Goal: Transaction & Acquisition: Purchase product/service

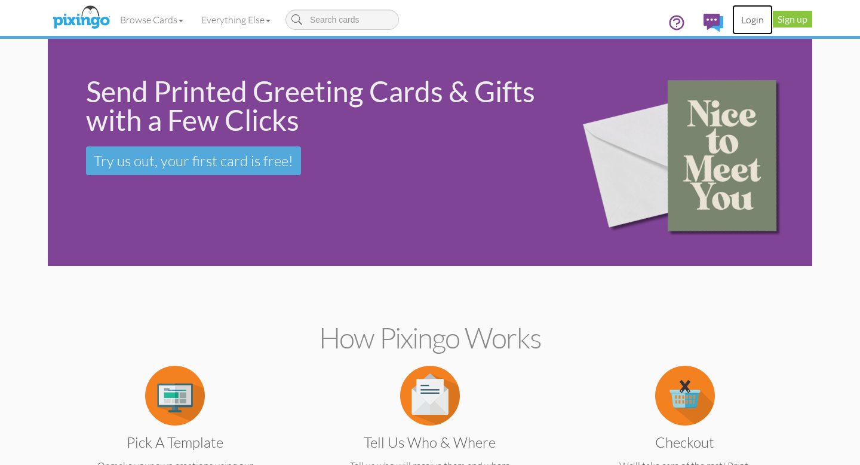
click at [753, 18] on link "Login" at bounding box center [752, 20] width 41 height 30
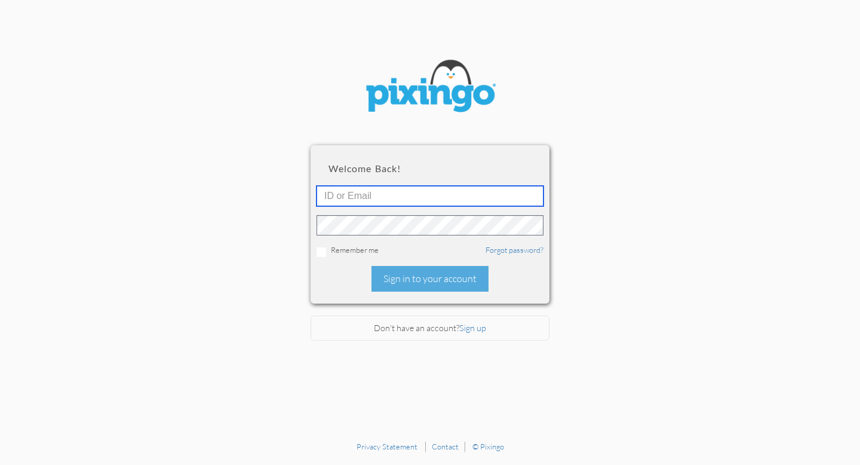
type input "[EMAIL_ADDRESS][DOMAIN_NAME]"
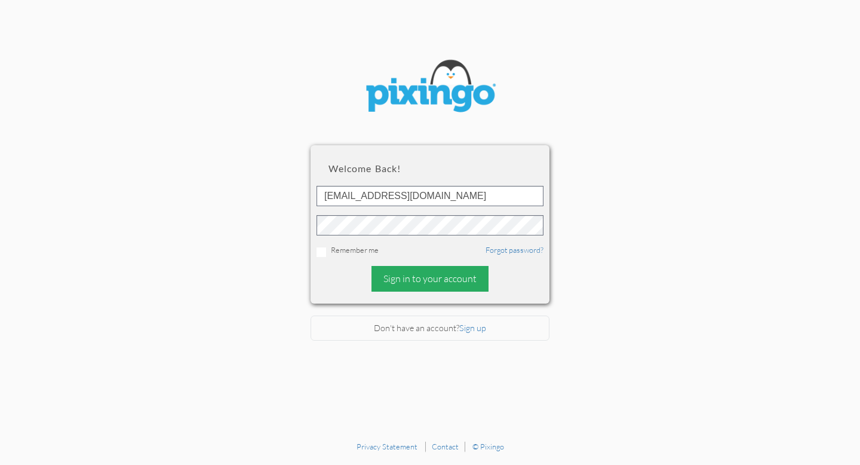
click at [412, 278] on div "Sign in to your account" at bounding box center [430, 279] width 117 height 26
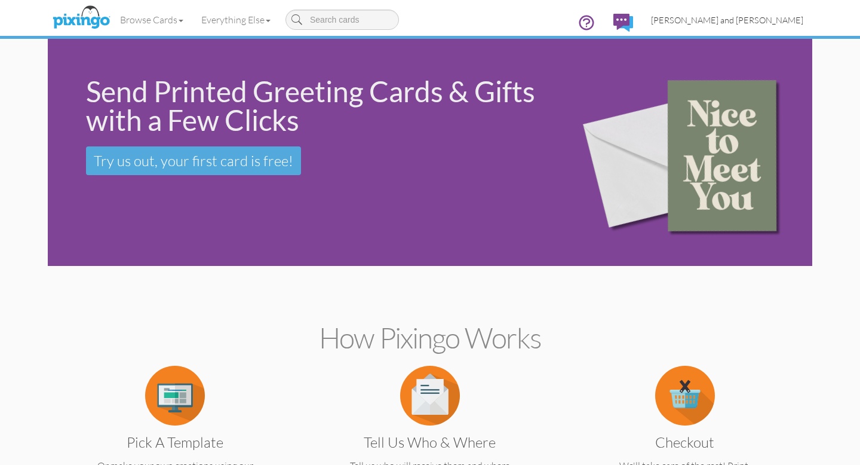
click at [727, 22] on span "[PERSON_NAME] and [PERSON_NAME]" at bounding box center [727, 20] width 152 height 10
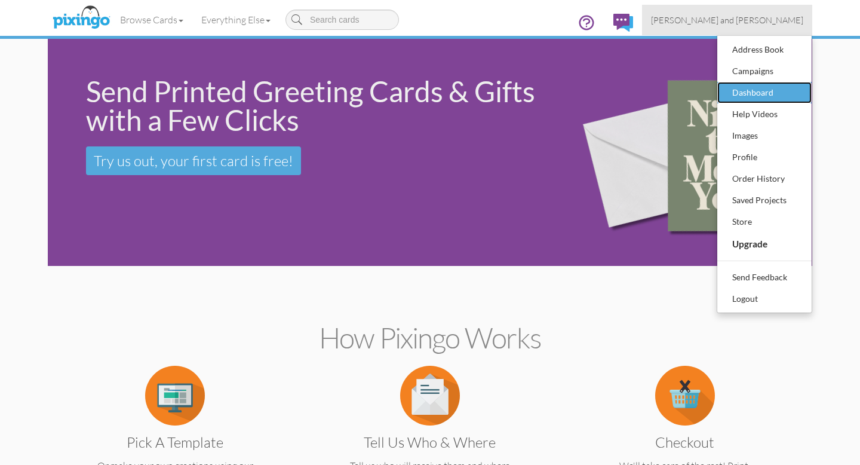
click at [738, 94] on div "Dashboard" at bounding box center [764, 93] width 70 height 18
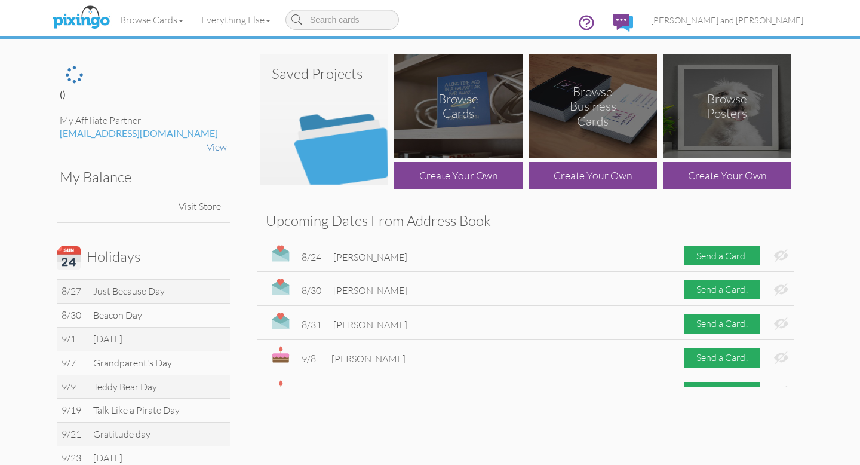
click at [334, 157] on img at bounding box center [324, 119] width 128 height 131
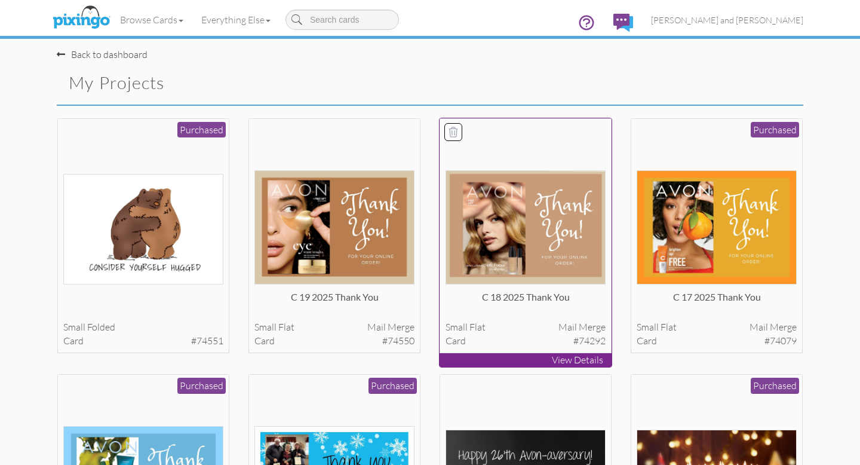
click at [509, 224] on img at bounding box center [526, 227] width 161 height 114
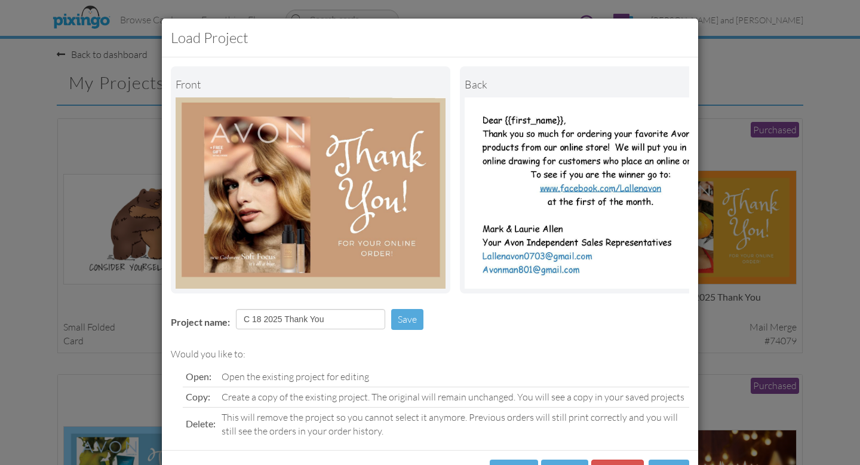
scroll to position [48, 0]
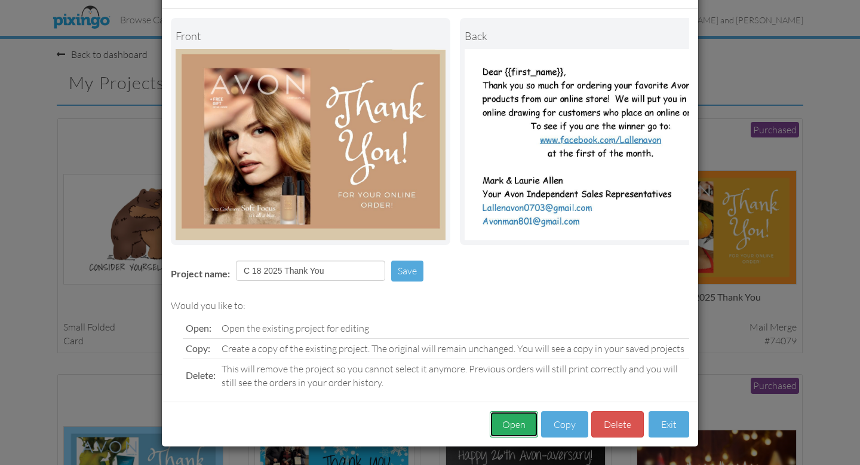
click at [511, 426] on button "Open" at bounding box center [514, 424] width 48 height 27
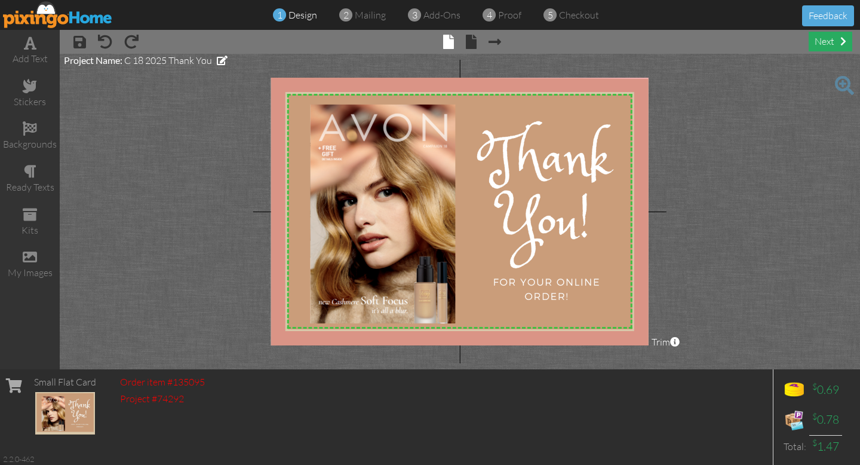
click at [840, 42] on span at bounding box center [843, 41] width 6 height 10
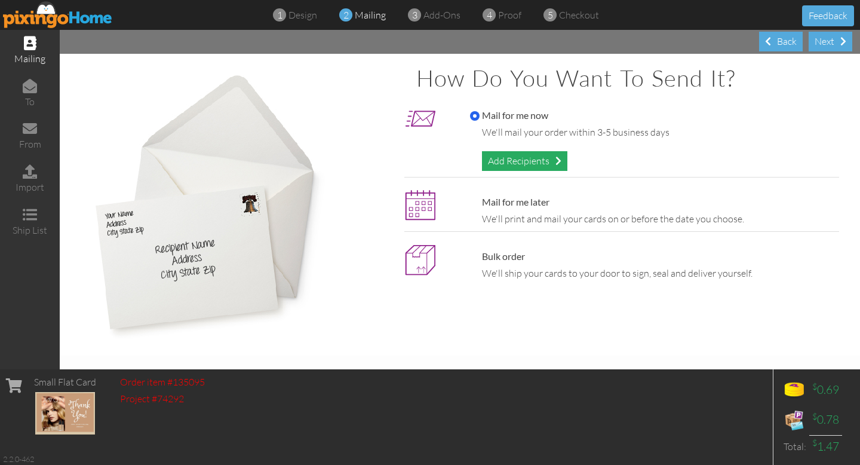
click at [547, 163] on div "Add Recipients" at bounding box center [524, 161] width 85 height 20
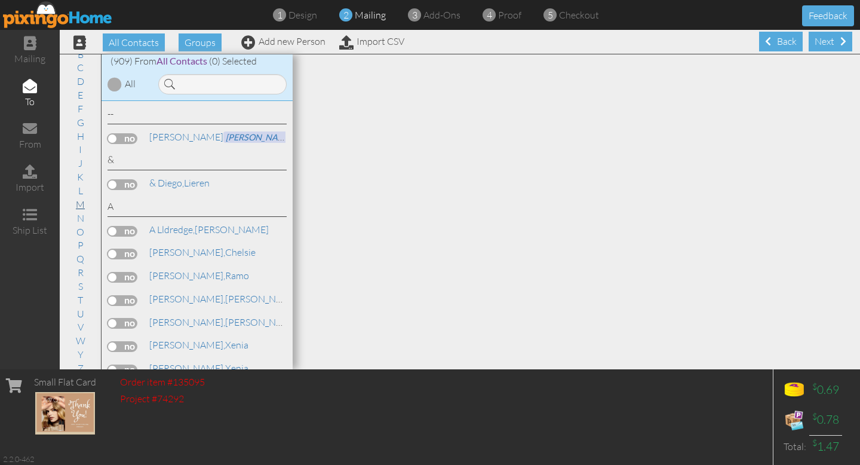
scroll to position [54, 0]
click at [81, 291] on link "T" at bounding box center [80, 294] width 17 height 14
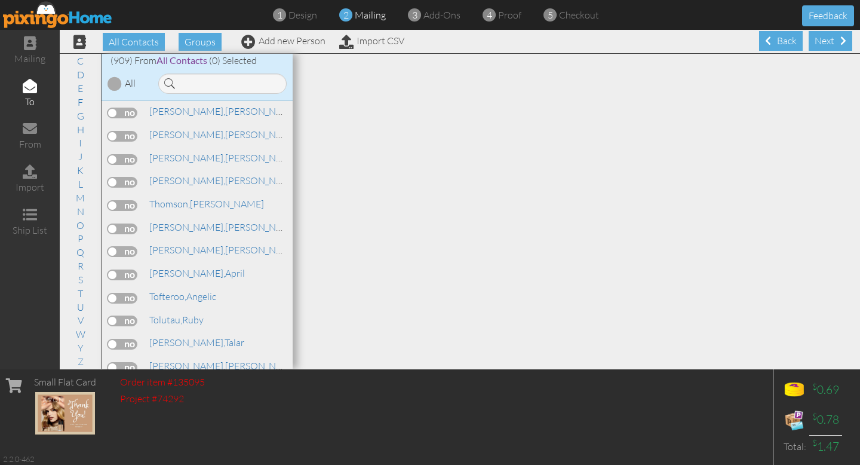
scroll to position [18560, 0]
click at [291, 38] on link "Add new Person" at bounding box center [283, 41] width 84 height 12
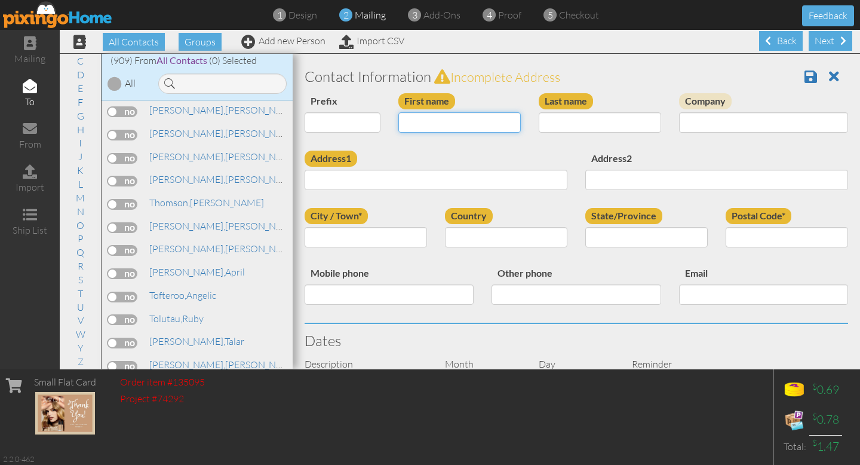
click at [409, 118] on input "First name" at bounding box center [459, 122] width 122 height 20
type input "[PERSON_NAME]"
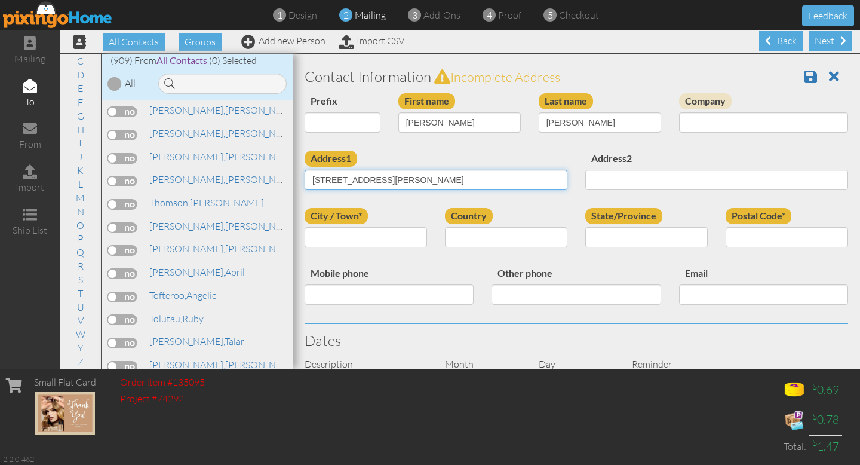
type input "[STREET_ADDRESS][PERSON_NAME]"
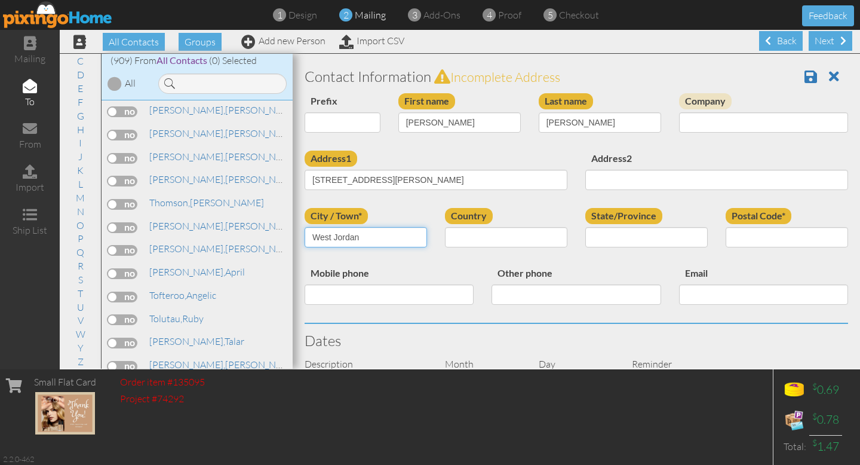
type input "West Jordan"
select select "object:4211"
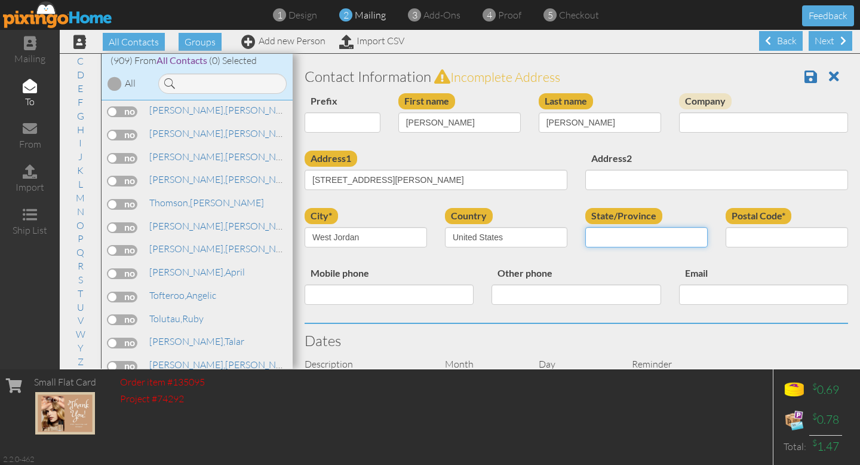
select select "object:4510"
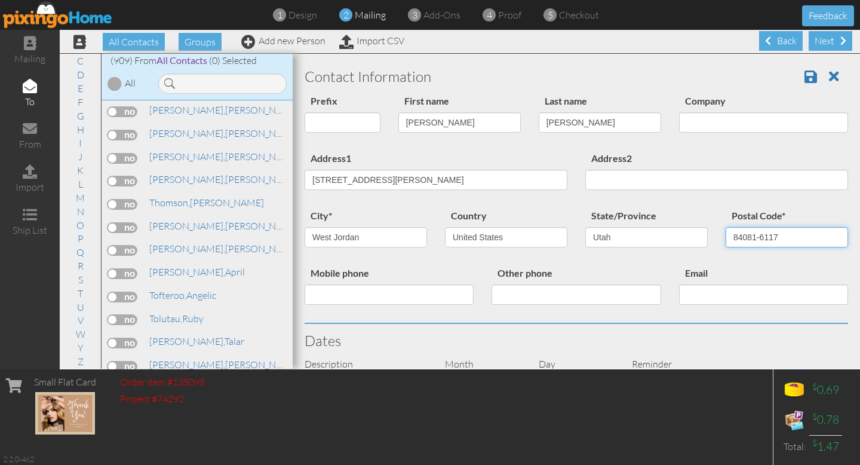
click at [785, 235] on input "84081-6117" at bounding box center [787, 237] width 122 height 20
click at [788, 238] on input "84081-6117" at bounding box center [787, 237] width 122 height 20
type input "8"
click at [786, 236] on input "84081 6117" at bounding box center [787, 237] width 122 height 20
type input "8"
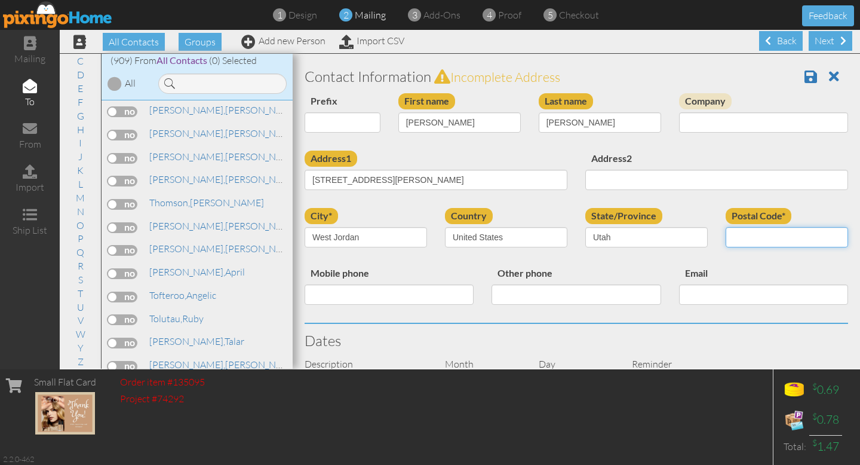
click at [789, 234] on input "Postal Code*" at bounding box center [787, 237] width 122 height 20
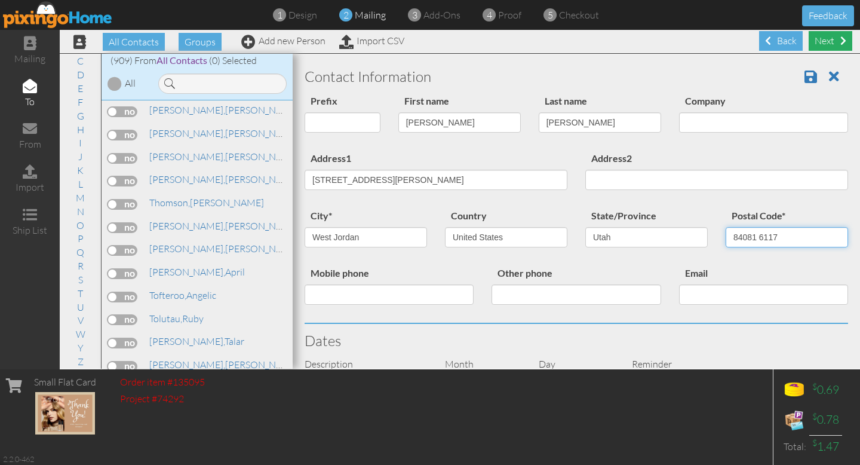
type input "84081 6117"
click at [825, 39] on div "Next" at bounding box center [831, 41] width 44 height 20
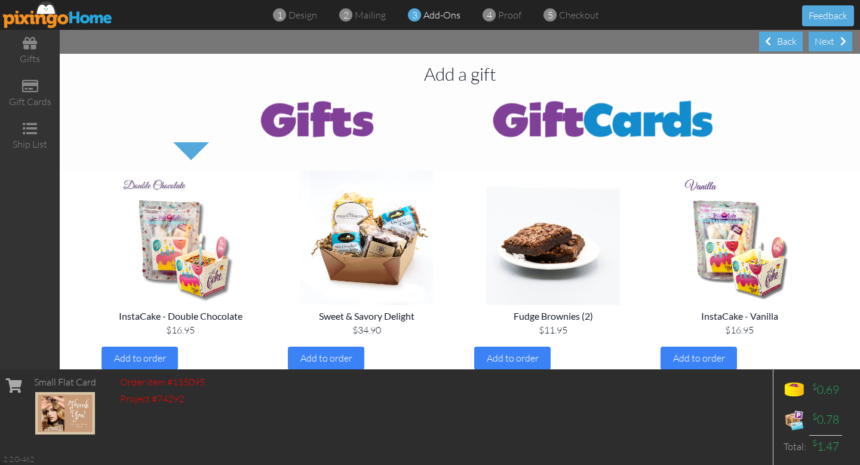
click at [825, 39] on div "Next" at bounding box center [831, 42] width 44 height 20
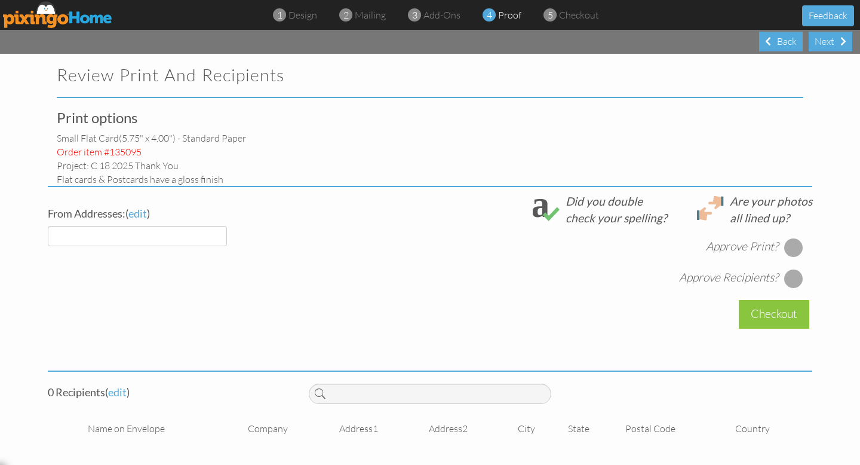
select select "object:4629"
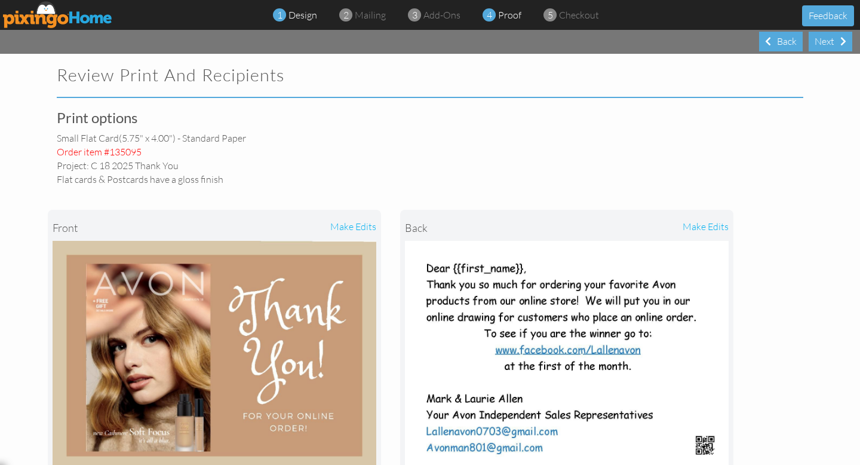
click at [301, 17] on span "design" at bounding box center [302, 15] width 29 height 12
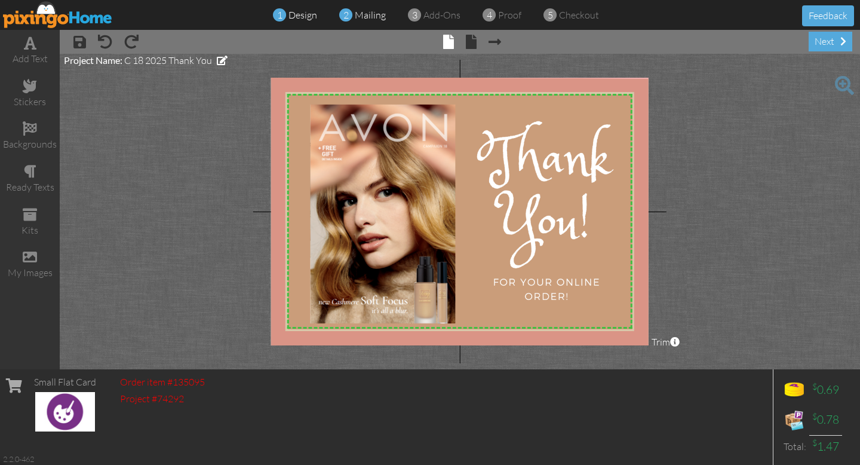
click at [372, 17] on span "mailing" at bounding box center [370, 15] width 31 height 12
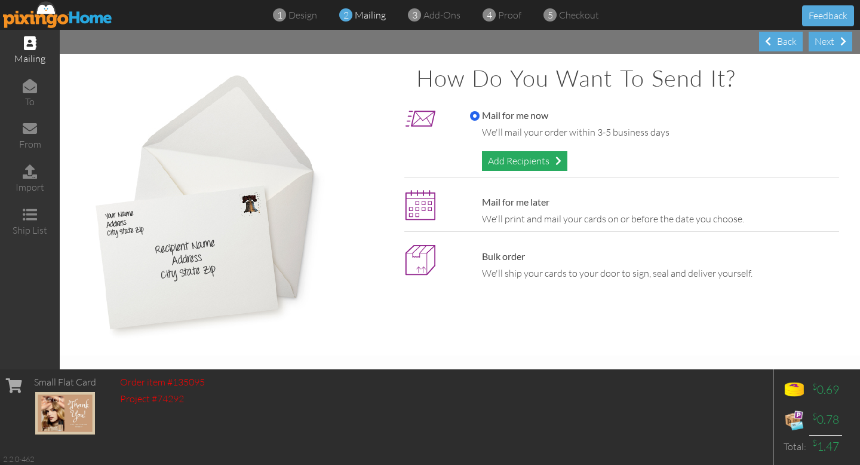
click at [498, 159] on div "Add Recipients" at bounding box center [524, 161] width 85 height 20
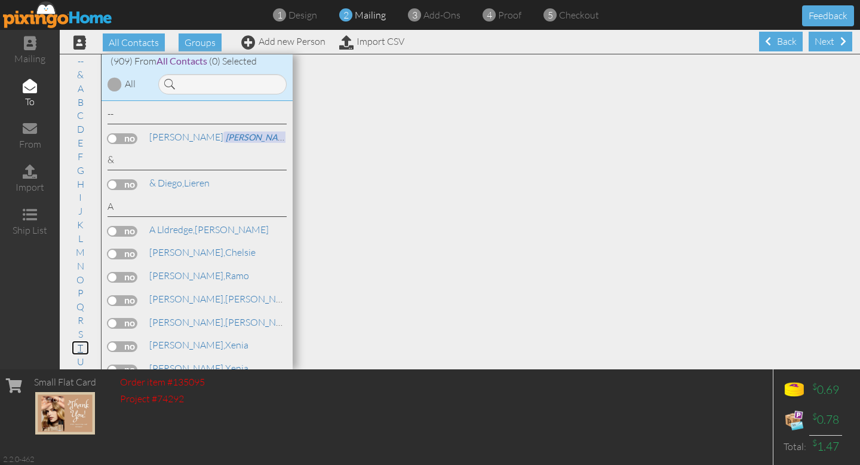
click at [82, 345] on link "T" at bounding box center [80, 347] width 17 height 14
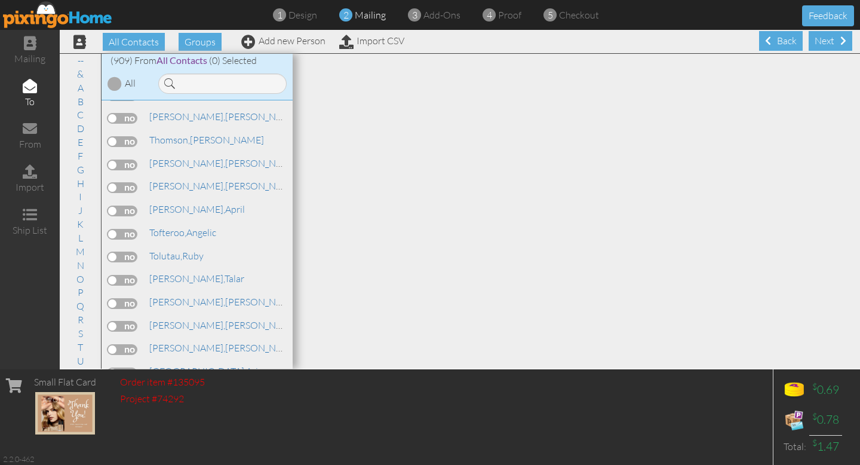
scroll to position [18620, 0]
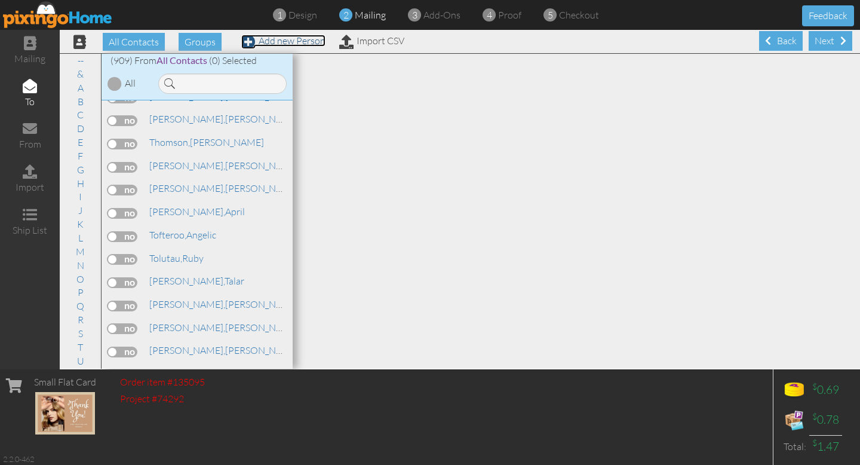
click at [297, 42] on link "Add new Person" at bounding box center [283, 41] width 84 height 12
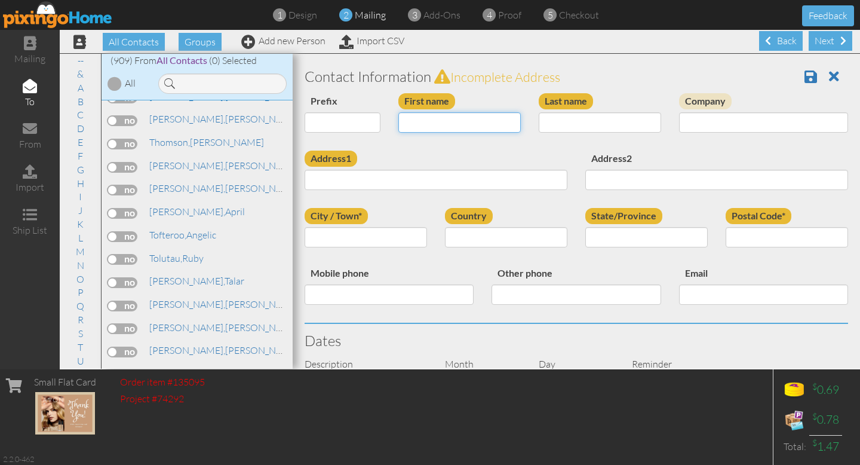
click at [438, 127] on input "First name" at bounding box center [459, 122] width 122 height 20
type input "[PERSON_NAME]"
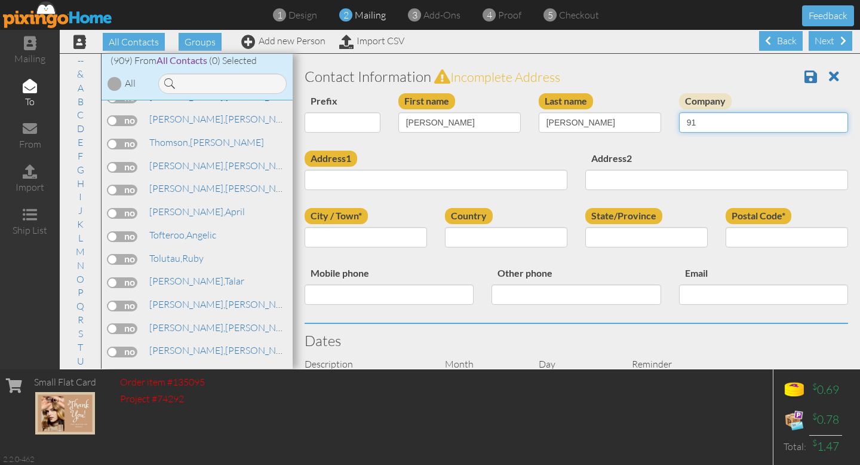
type input "9"
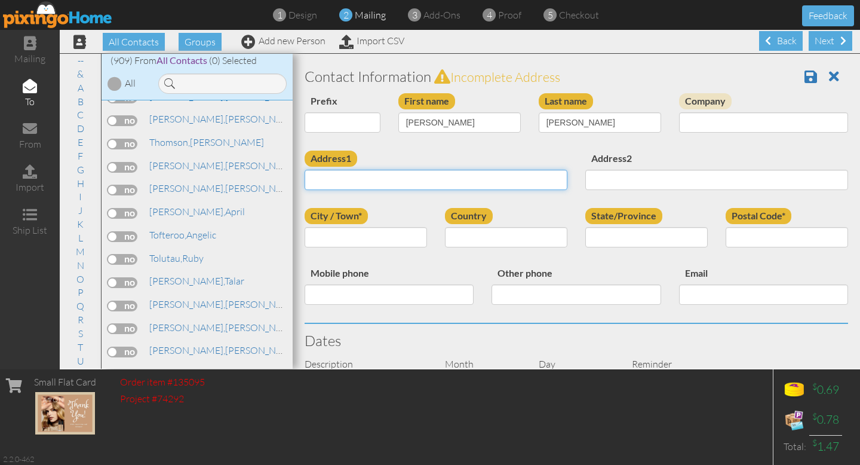
click at [343, 185] on input "Address1" at bounding box center [436, 180] width 263 height 20
type input "[STREET_ADDRESS][PERSON_NAME]"
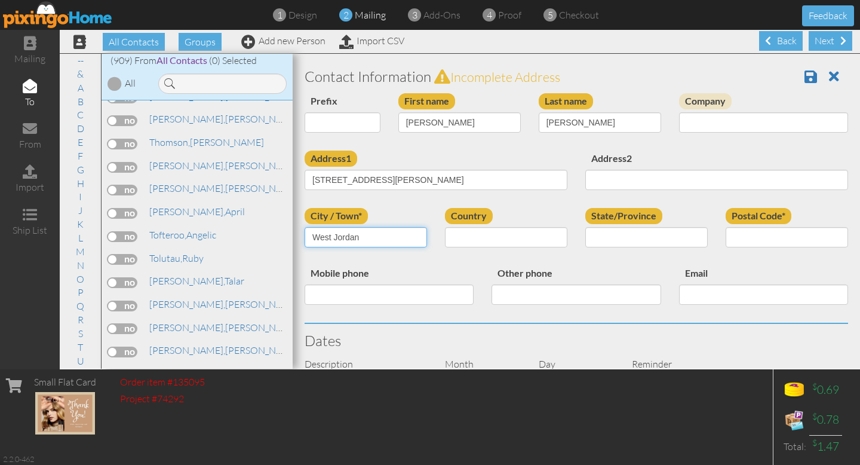
type input "West Jordan"
select select "object:4211"
select select "object:4510"
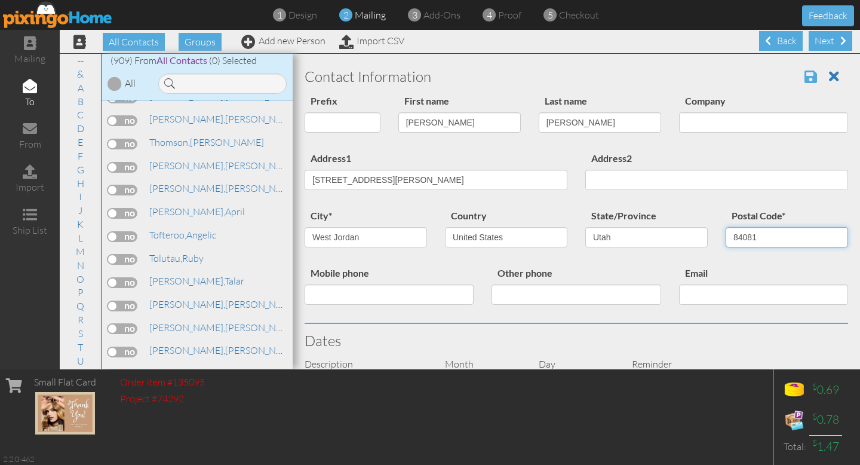
type input "84081"
click at [812, 77] on span at bounding box center [811, 76] width 13 height 14
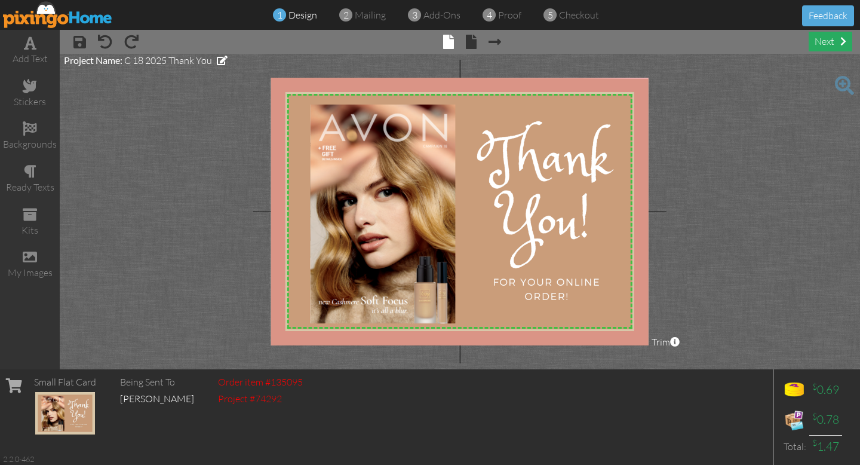
click at [826, 41] on div "next" at bounding box center [831, 42] width 44 height 20
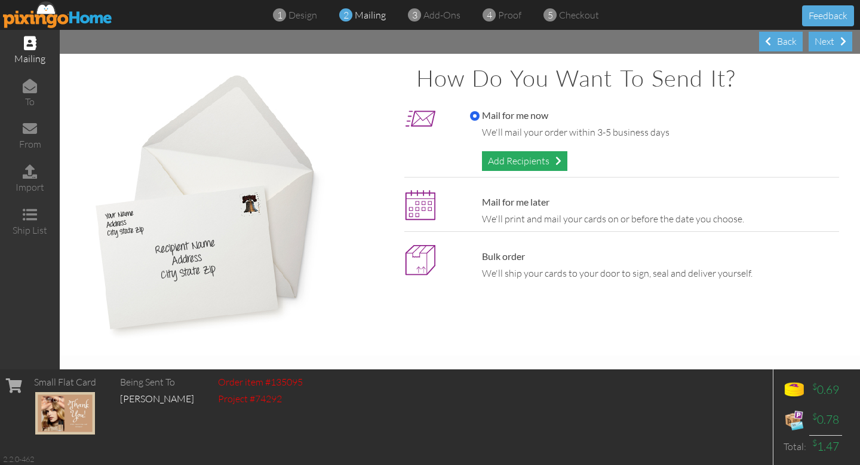
click at [525, 164] on div "Add Recipients" at bounding box center [524, 161] width 85 height 20
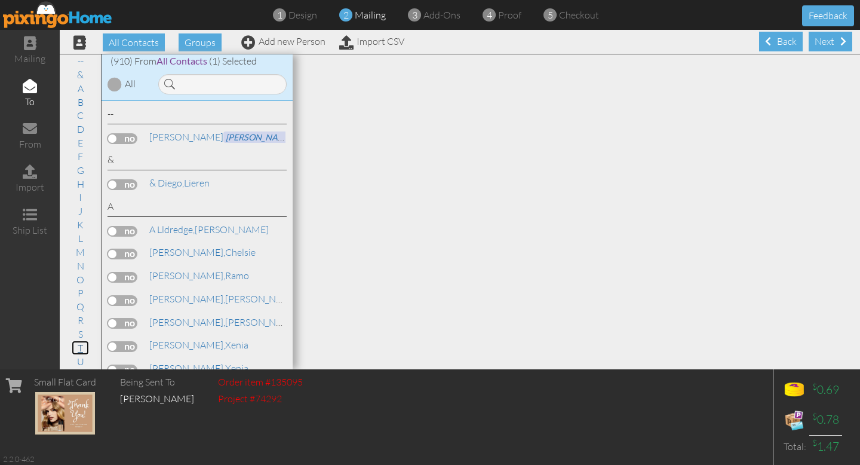
click at [82, 348] on link "T" at bounding box center [80, 347] width 17 height 14
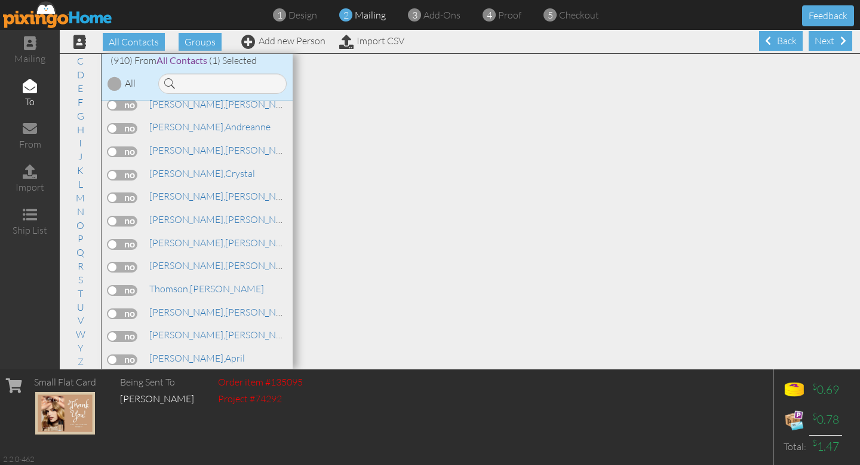
scroll to position [18474, 0]
click at [830, 44] on div "Next" at bounding box center [831, 41] width 44 height 20
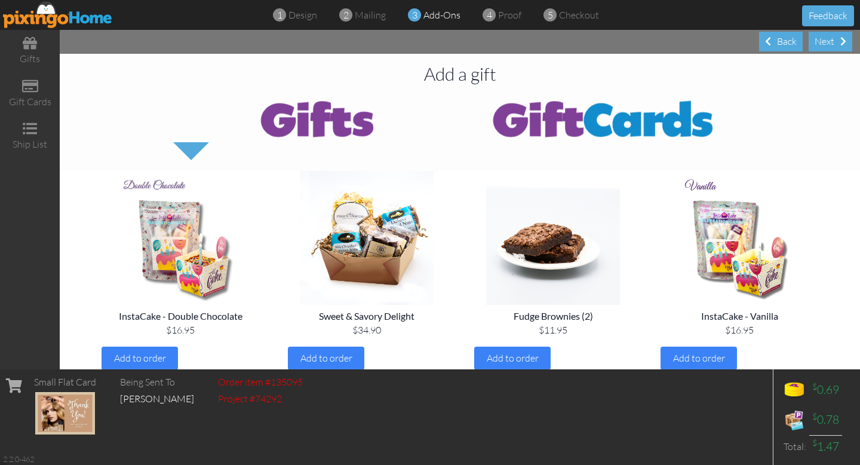
click at [830, 44] on div "Next" at bounding box center [831, 42] width 44 height 20
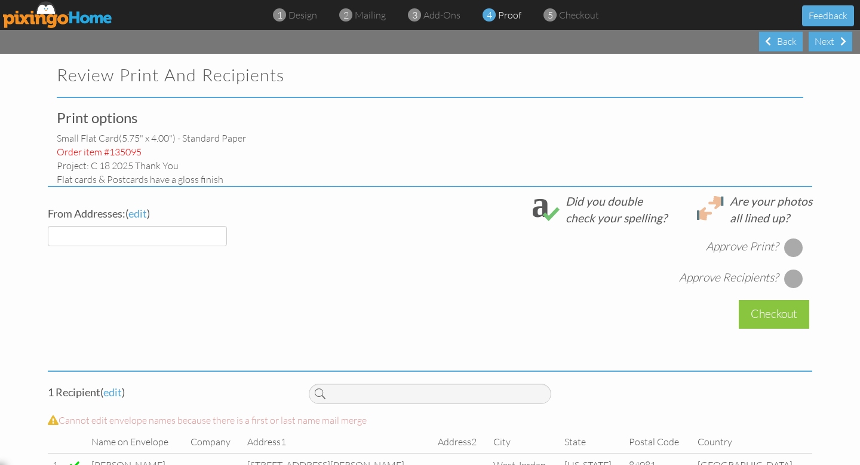
select select "object:3093"
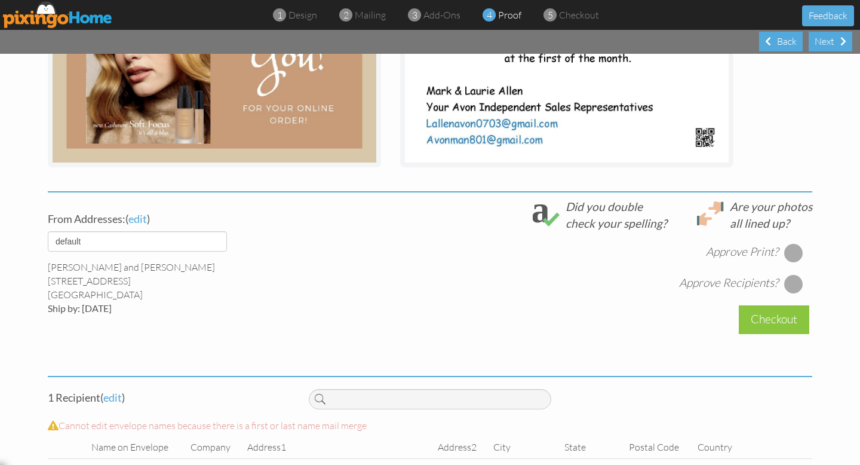
scroll to position [349, 0]
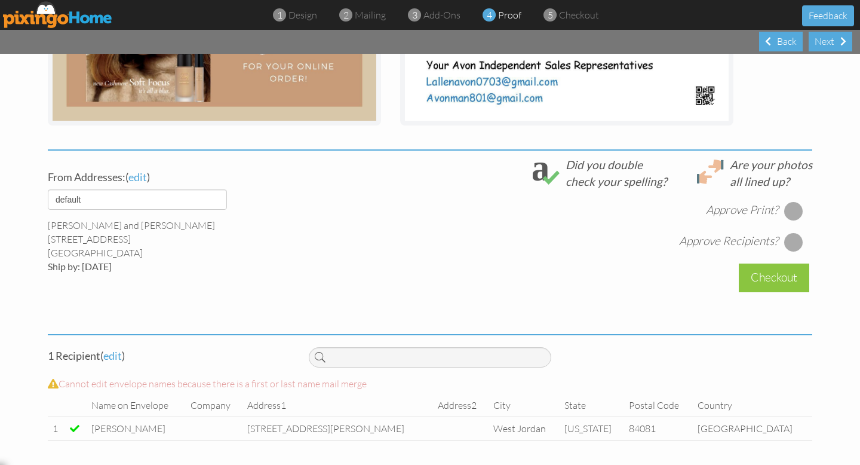
click at [795, 208] on div at bounding box center [793, 210] width 19 height 19
click at [794, 240] on div at bounding box center [793, 241] width 19 height 19
click at [753, 274] on div "Checkout" at bounding box center [774, 277] width 70 height 28
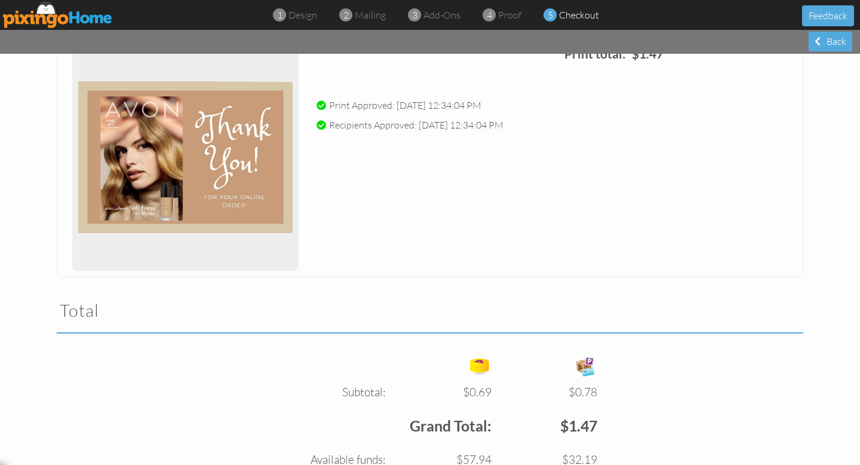
scroll to position [293, 0]
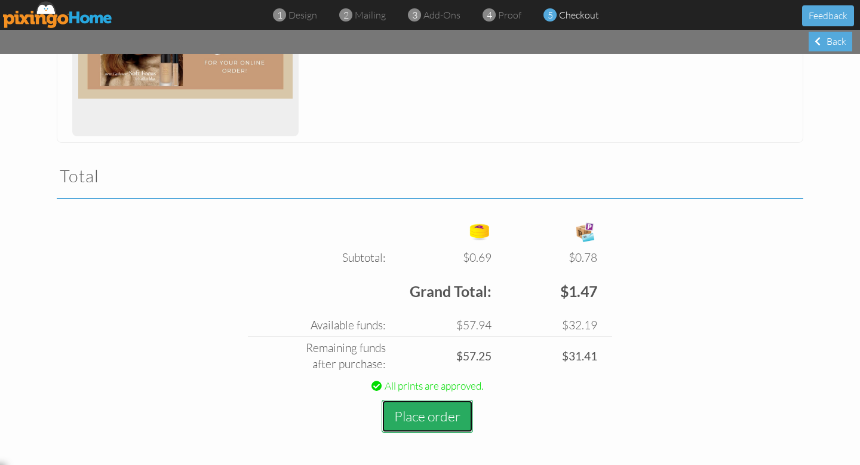
click at [428, 425] on button "Place order" at bounding box center [427, 416] width 91 height 33
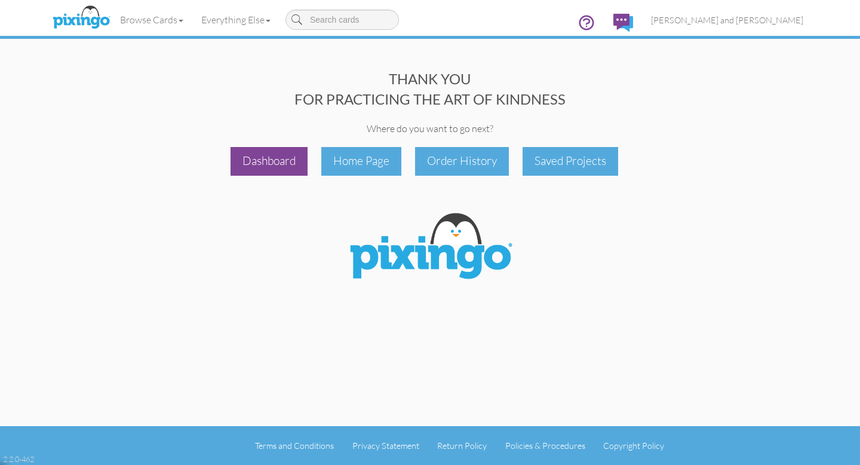
click at [273, 158] on div "Dashboard" at bounding box center [269, 161] width 77 height 28
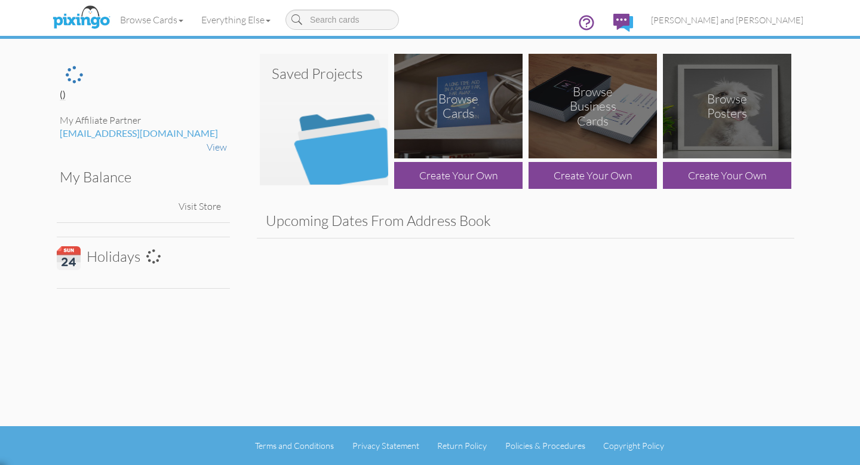
click at [346, 143] on img at bounding box center [324, 119] width 128 height 131
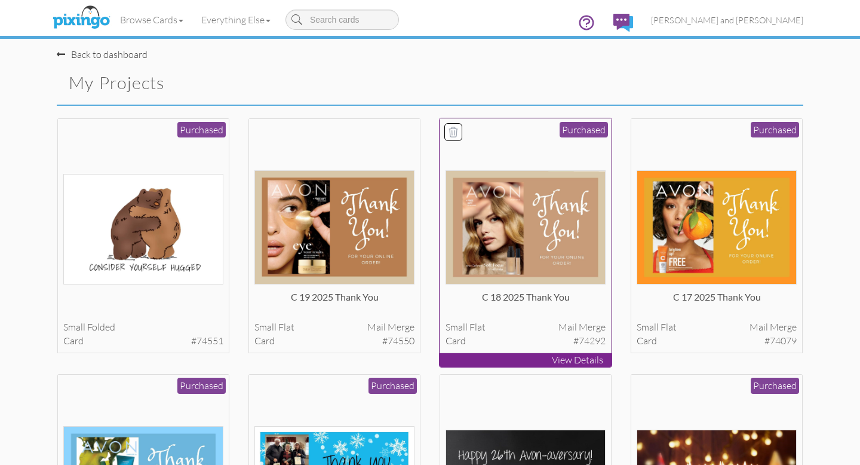
click at [478, 215] on img at bounding box center [526, 227] width 161 height 114
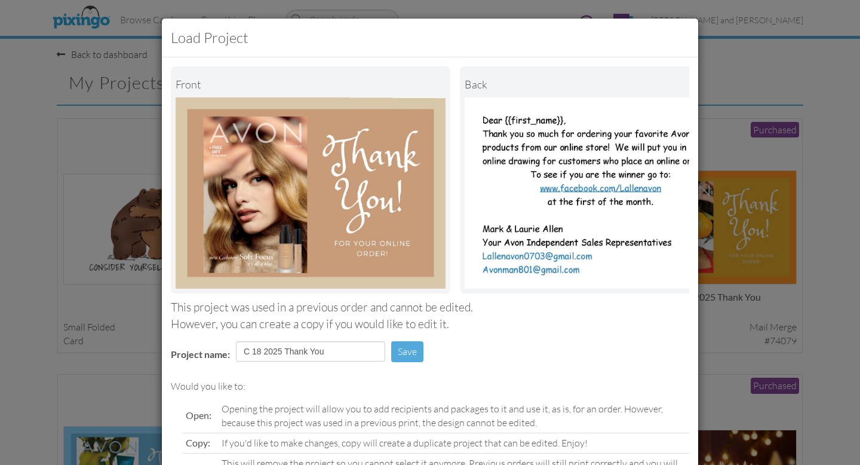
scroll to position [94, 0]
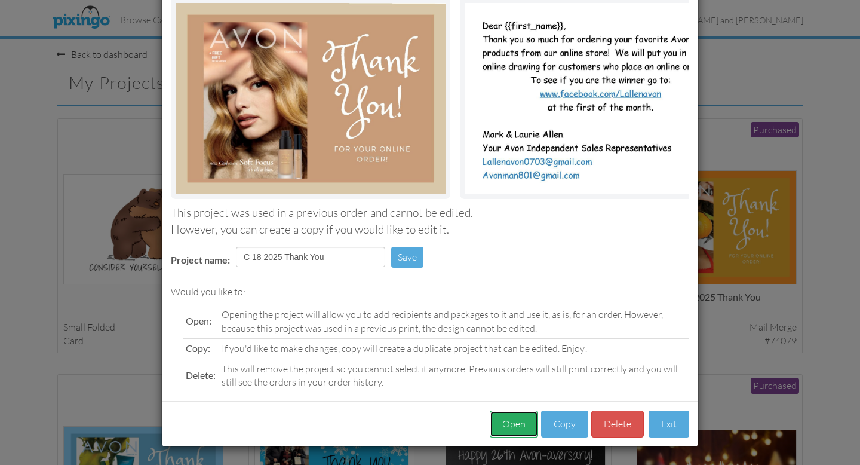
click at [517, 423] on button "Open" at bounding box center [514, 423] width 48 height 27
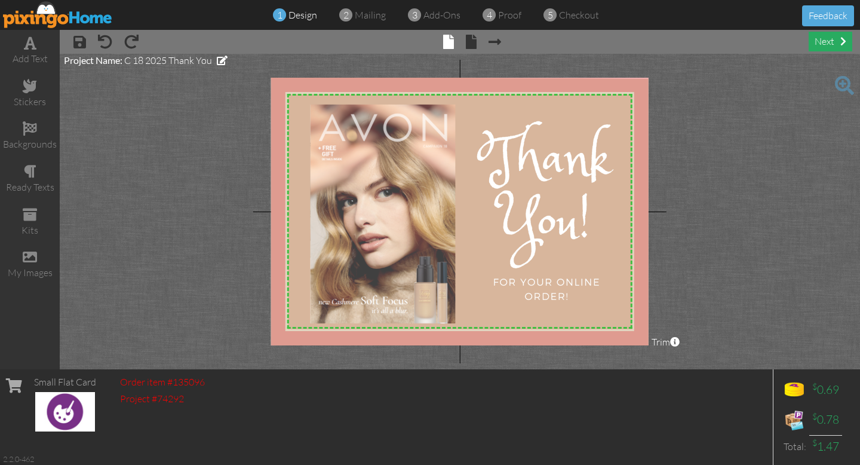
click at [827, 42] on div "next" at bounding box center [831, 42] width 44 height 20
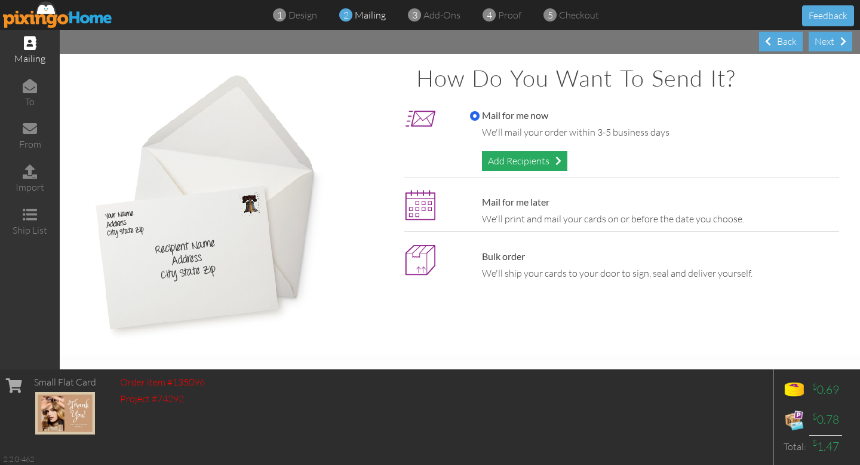
click at [539, 159] on div "Add Recipients" at bounding box center [524, 161] width 85 height 20
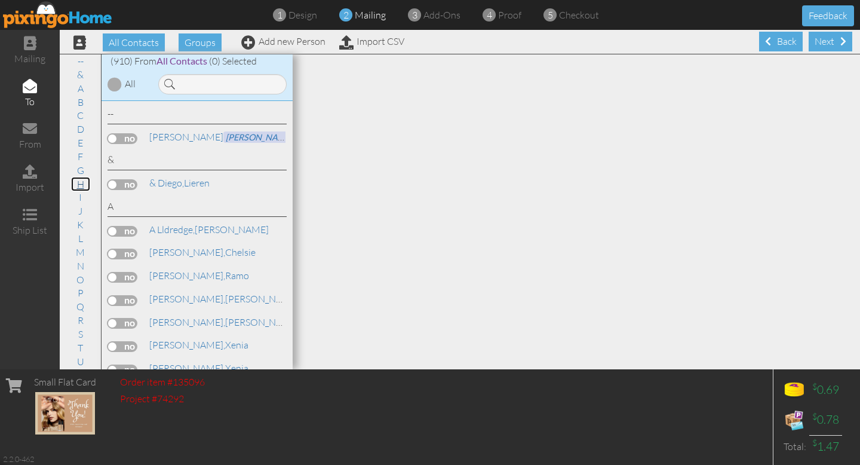
click at [78, 183] on link "H" at bounding box center [80, 184] width 19 height 14
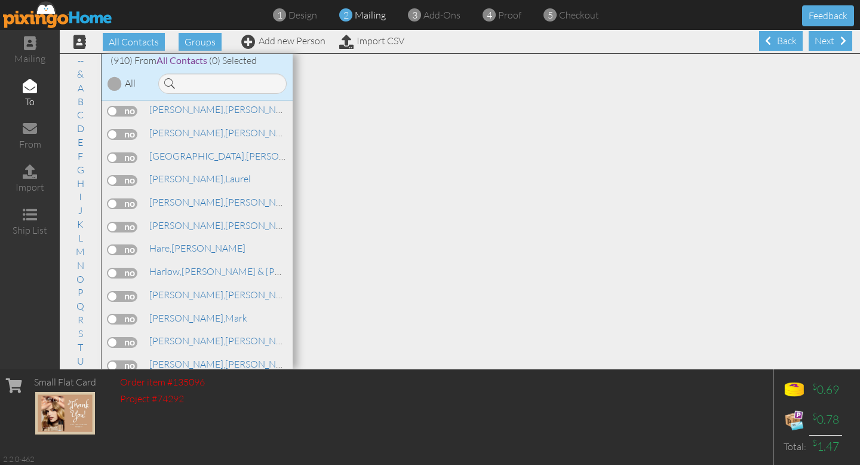
scroll to position [7703, 0]
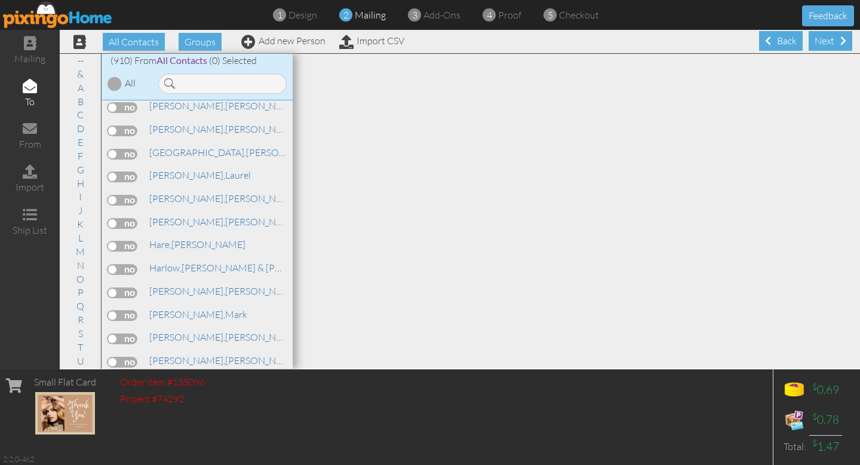
click at [119, 426] on label at bounding box center [123, 431] width 30 height 11
click at [0, 0] on input "checkbox" at bounding box center [0, 0] width 0 height 0
click at [823, 38] on div "Next" at bounding box center [831, 41] width 44 height 20
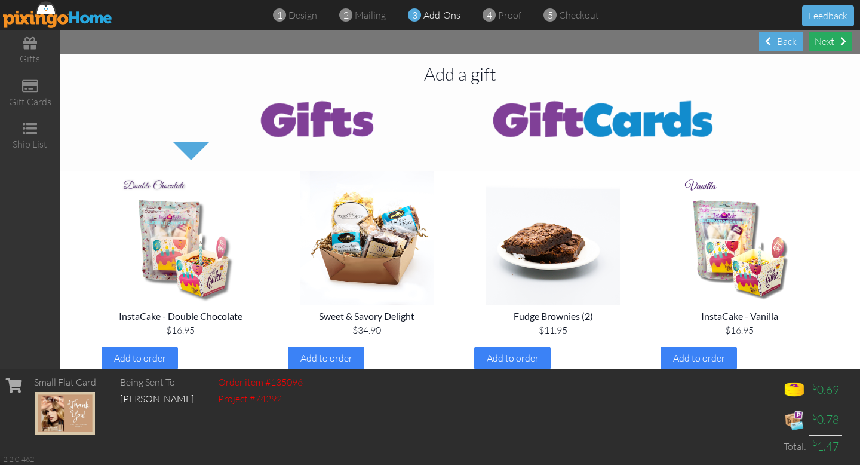
click at [823, 38] on div "Next" at bounding box center [831, 42] width 44 height 20
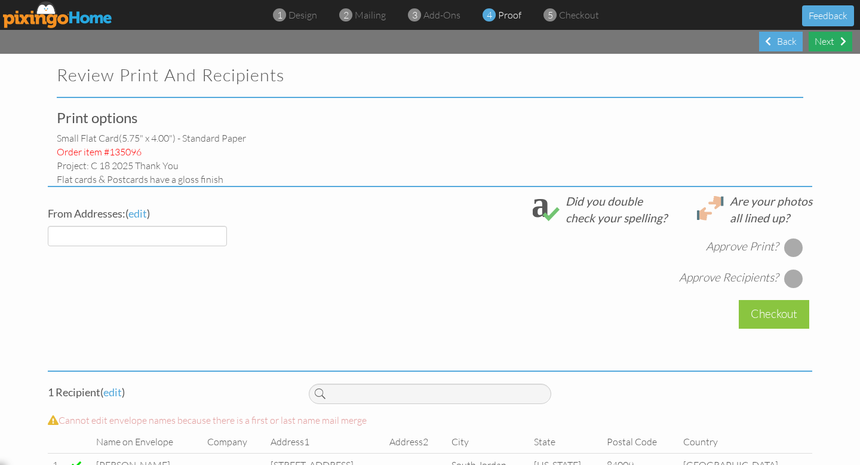
select select "object:5986"
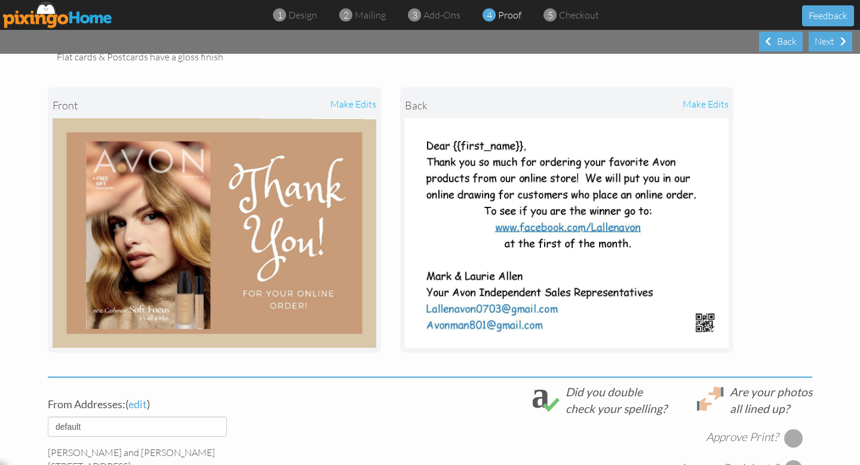
scroll to position [349, 0]
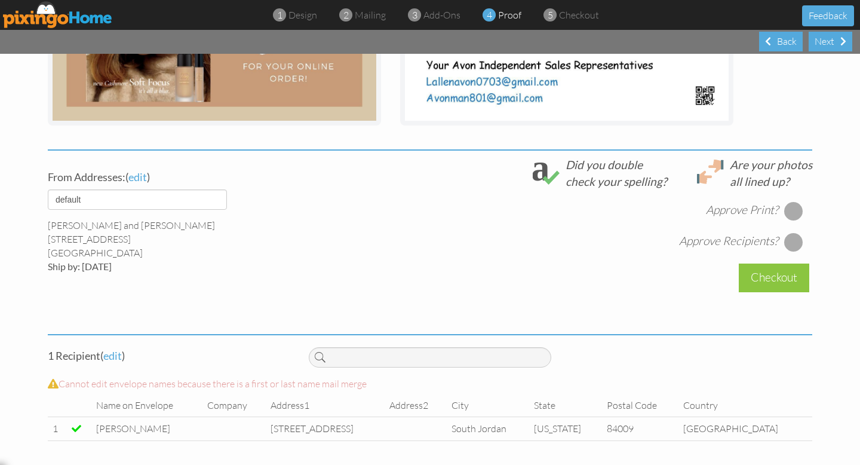
click at [791, 210] on div at bounding box center [793, 210] width 19 height 19
click at [793, 241] on div at bounding box center [793, 241] width 19 height 19
click at [788, 274] on div "Checkout" at bounding box center [774, 277] width 70 height 28
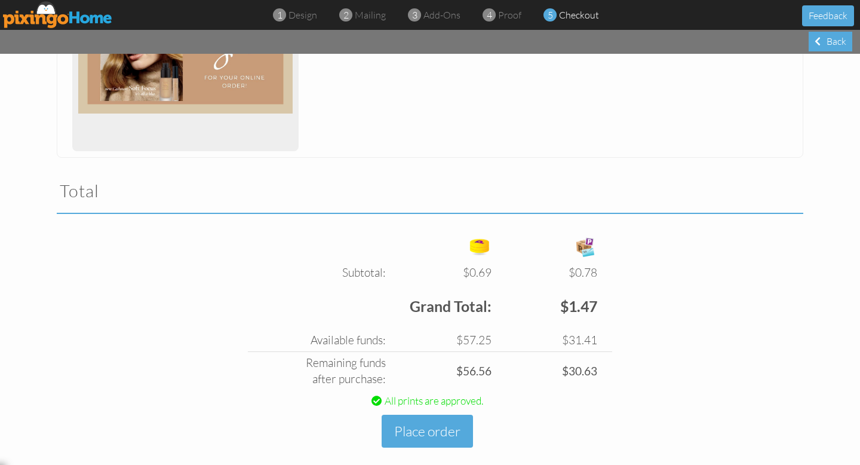
scroll to position [293, 0]
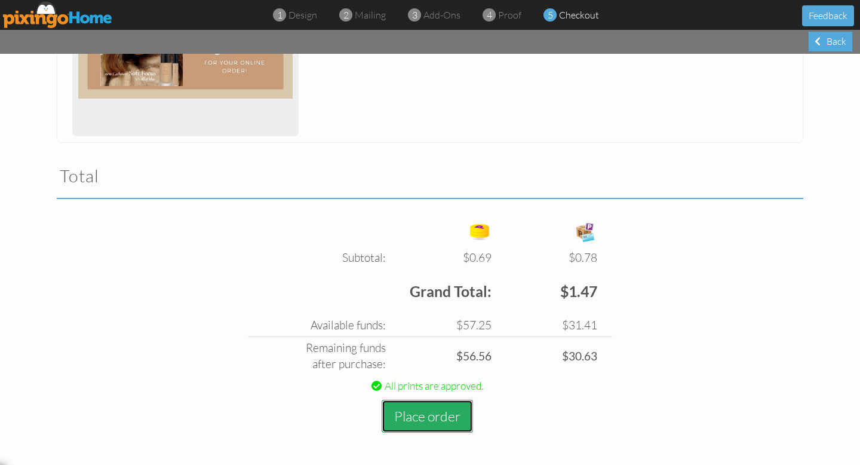
click at [443, 409] on button "Place order" at bounding box center [427, 416] width 91 height 33
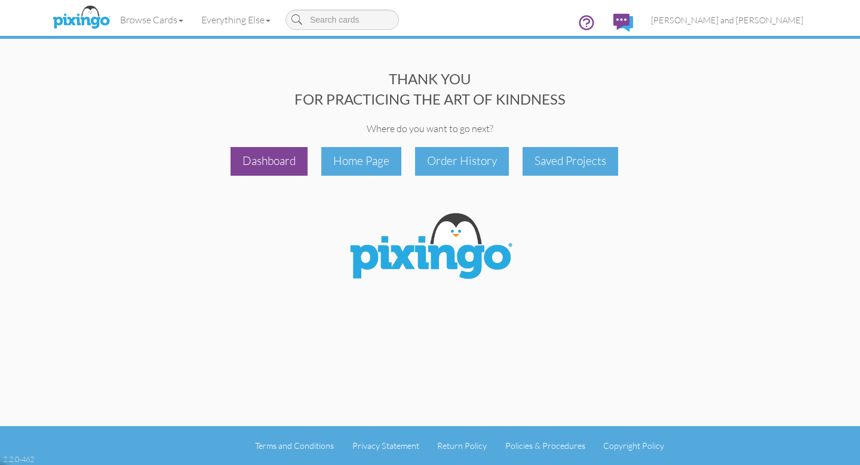
click at [282, 174] on div "THANK YOU FOR PRACTICING THE ART OF KINDNESS Where do you want to go next? Dash…" at bounding box center [430, 213] width 765 height 426
click at [248, 164] on div "Dashboard" at bounding box center [269, 161] width 77 height 28
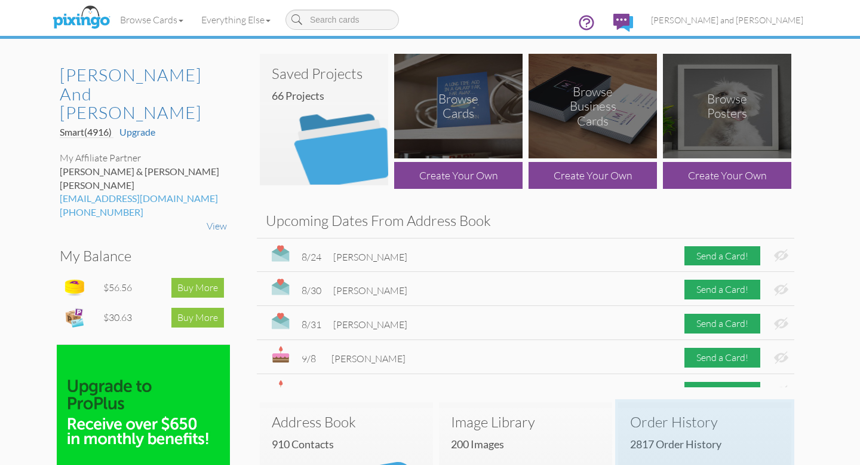
click at [658, 417] on h3 "Order History" at bounding box center [704, 422] width 149 height 16
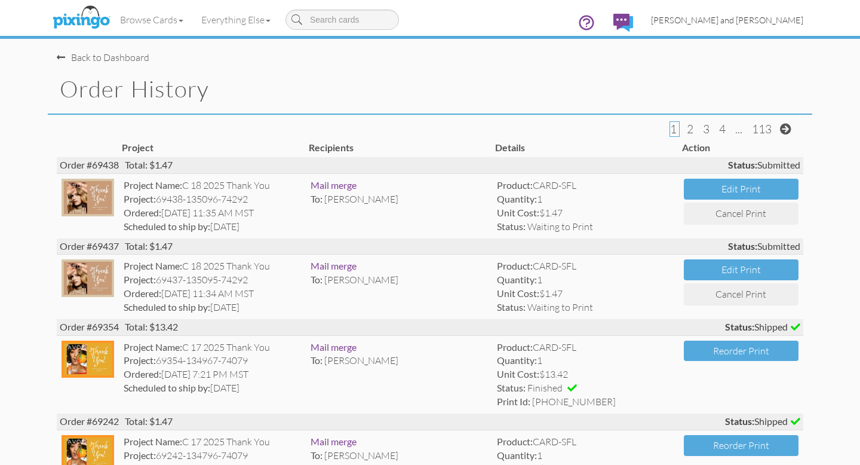
click at [753, 16] on span "[PERSON_NAME] and [PERSON_NAME]" at bounding box center [727, 20] width 152 height 10
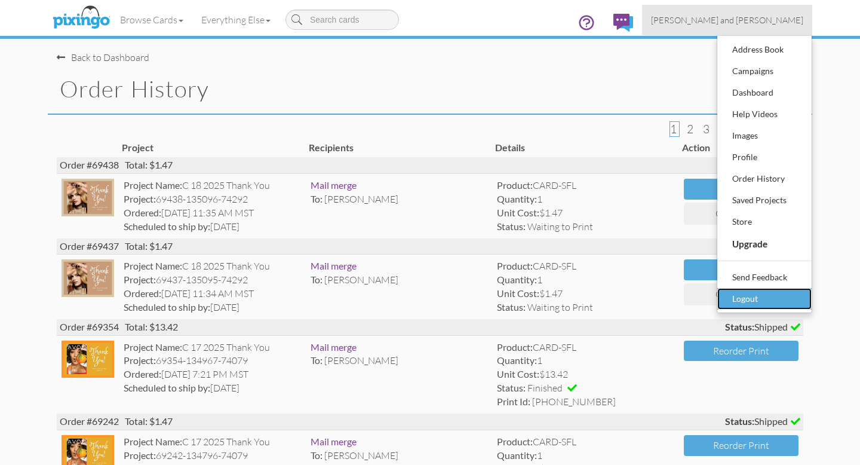
click at [739, 297] on div "Logout" at bounding box center [764, 299] width 70 height 18
